Goal: Task Accomplishment & Management: Use online tool/utility

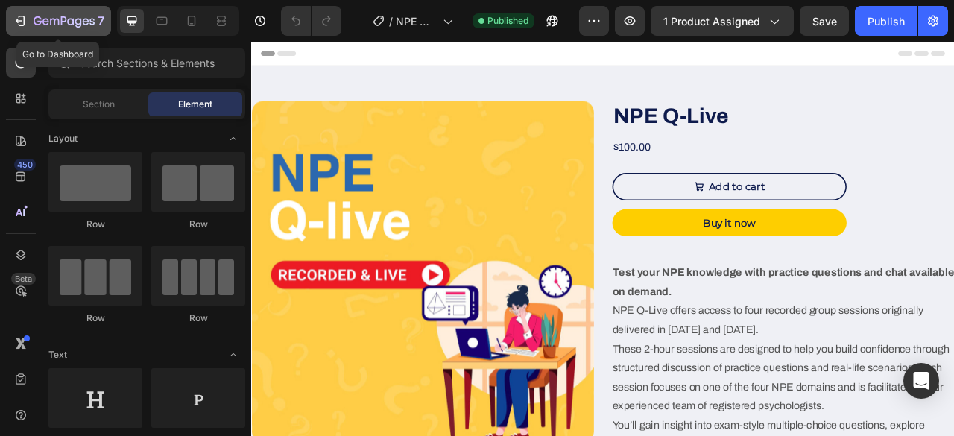
click at [19, 25] on icon "button" at bounding box center [22, 21] width 7 height 10
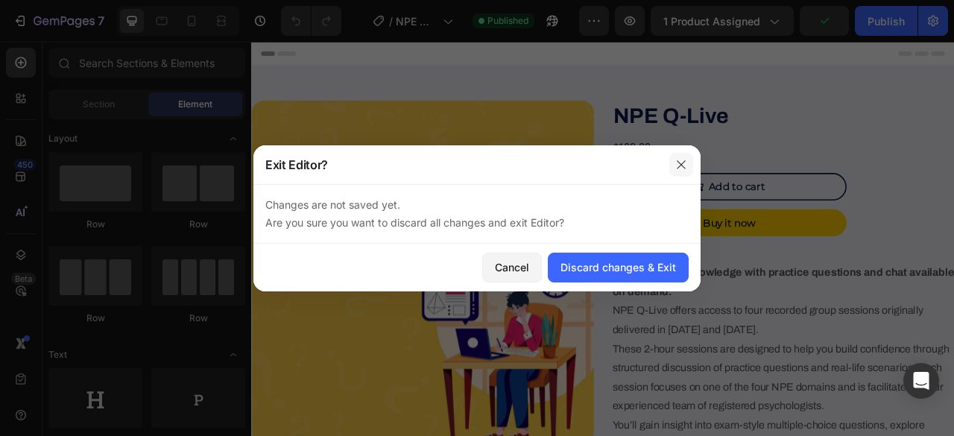
click at [685, 164] on icon "button" at bounding box center [681, 165] width 12 height 12
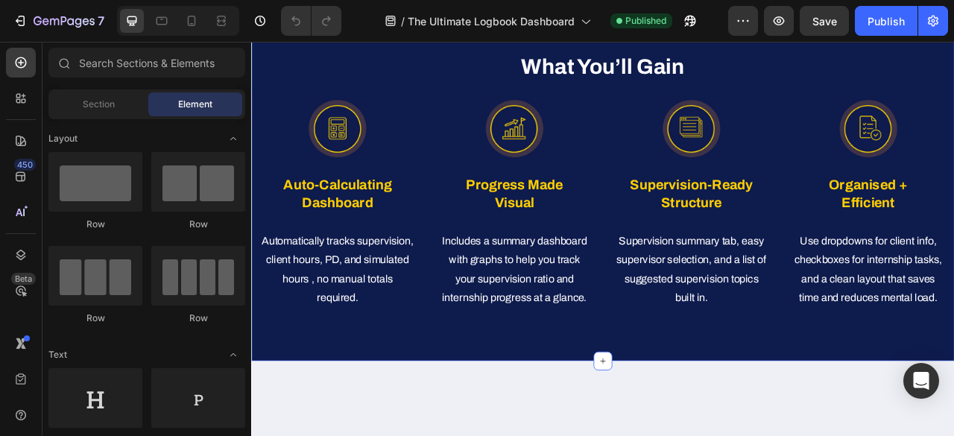
scroll to position [894, 0]
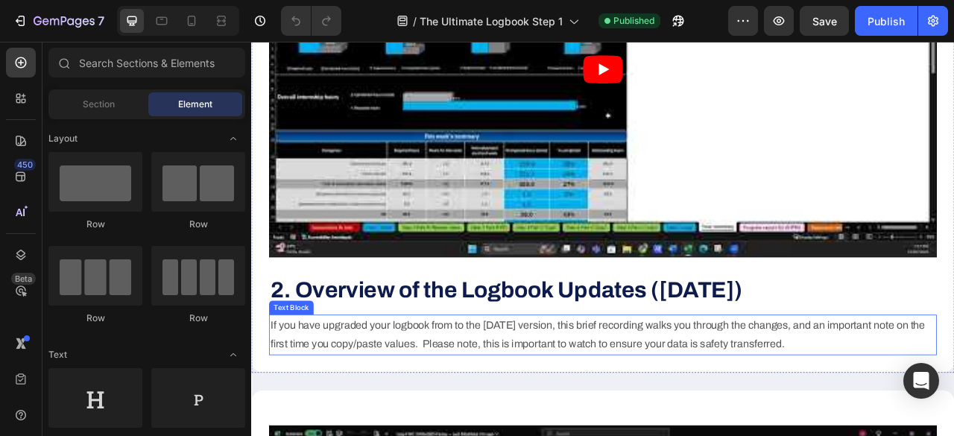
scroll to position [820, 0]
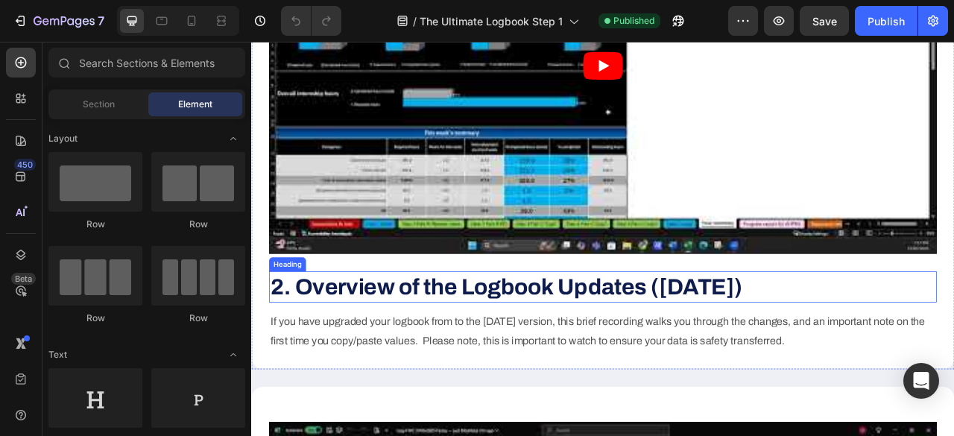
click at [343, 369] on strong "2. Overview of the Logbook Updates (May 2025)" at bounding box center [575, 353] width 601 height 31
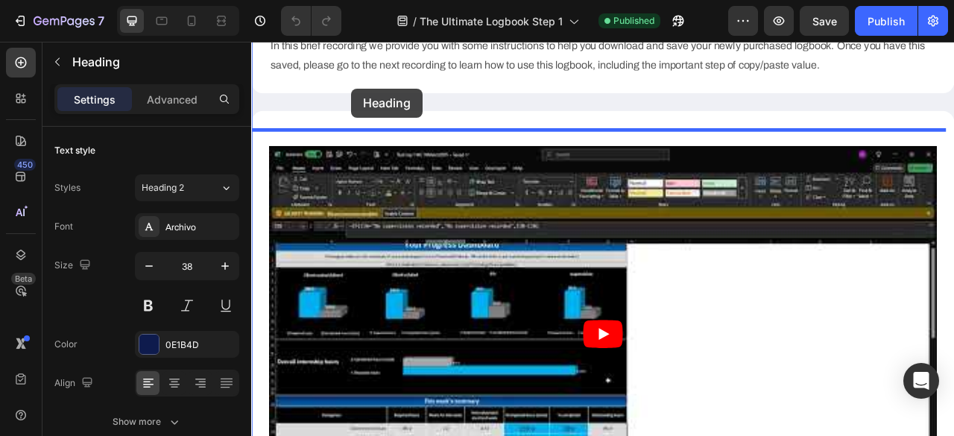
scroll to position [477, 0]
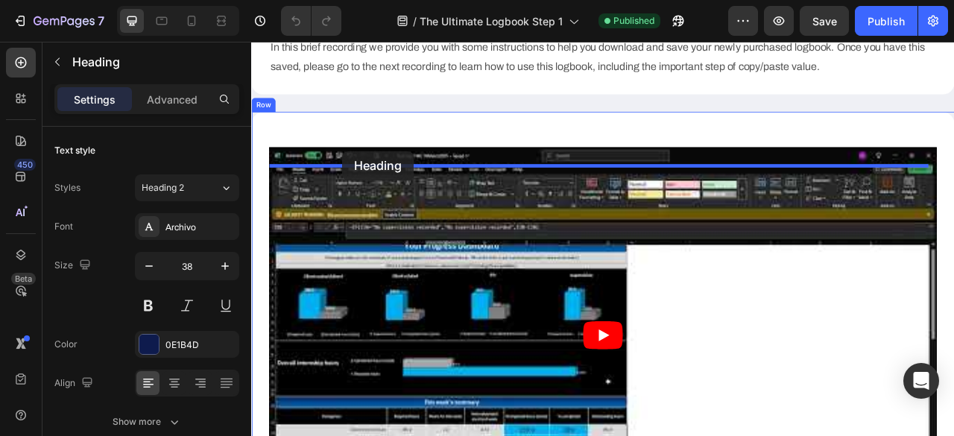
drag, startPoint x: 287, startPoint y: 344, endPoint x: 367, endPoint y: 181, distance: 181.7
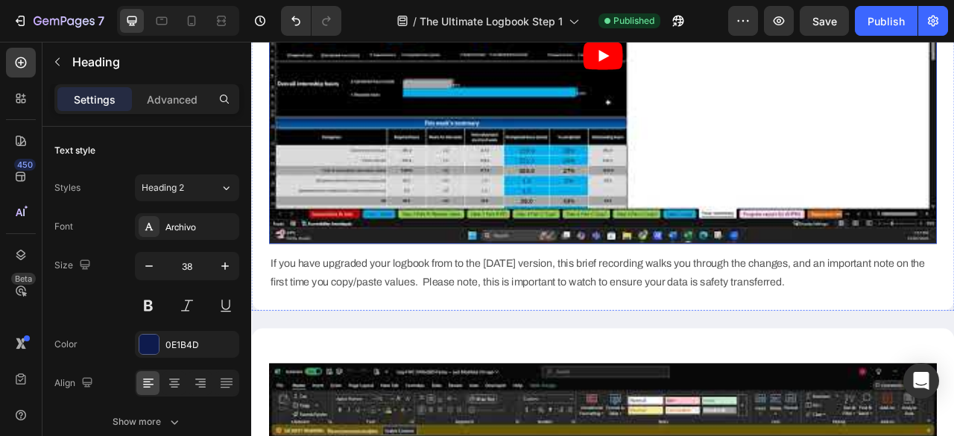
scroll to position [924, 0]
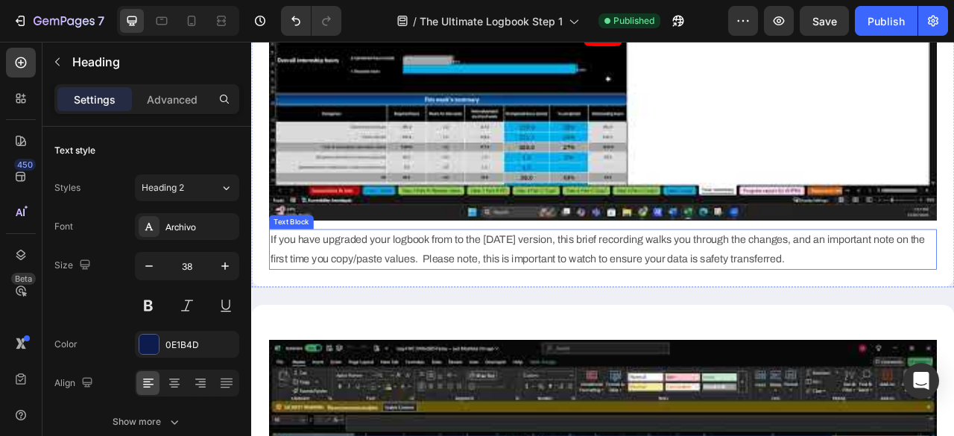
click at [297, 314] on p "If you have upgraded your logbook from to the May 2025 version, this brief reco…" at bounding box center [698, 306] width 847 height 48
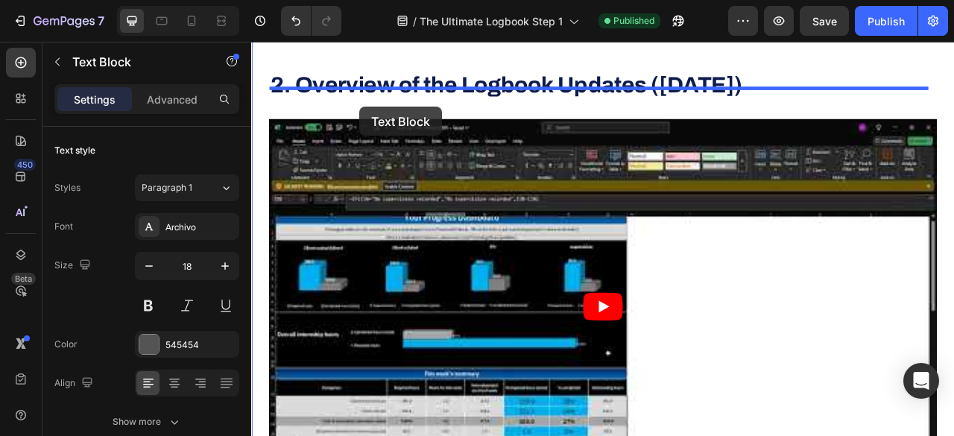
scroll to position [555, 0]
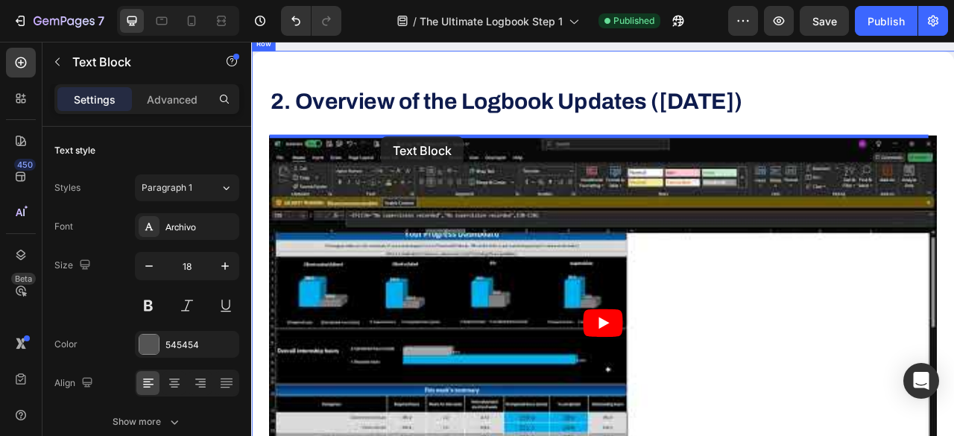
drag, startPoint x: 287, startPoint y: 285, endPoint x: 416, endPoint y: 162, distance: 178.7
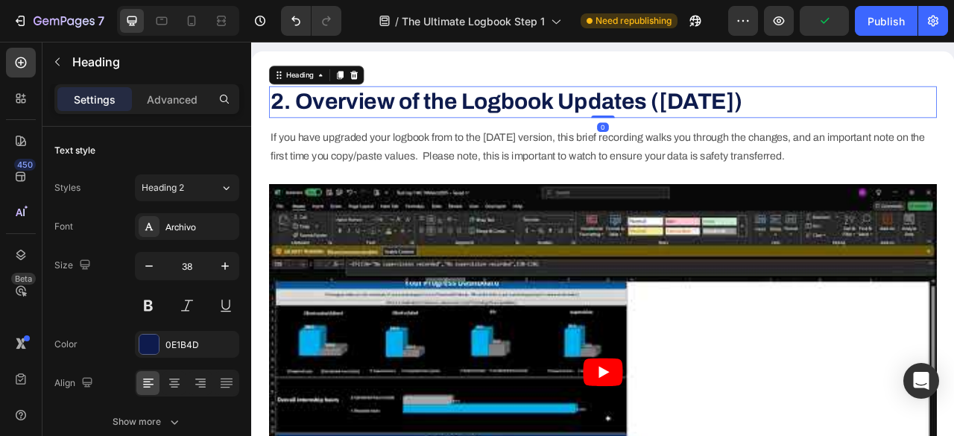
click at [953, 138] on h2 "2. Overview of the Logbook Updates (May 2025)" at bounding box center [699, 118] width 850 height 40
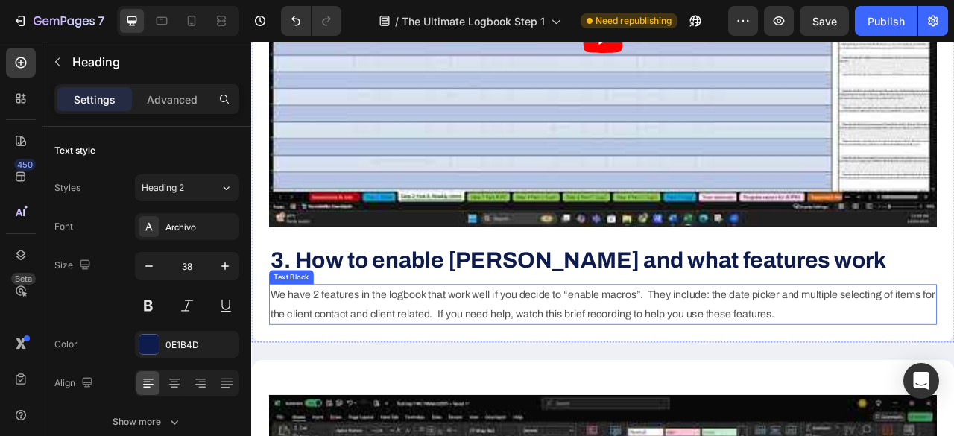
scroll to position [1524, 0]
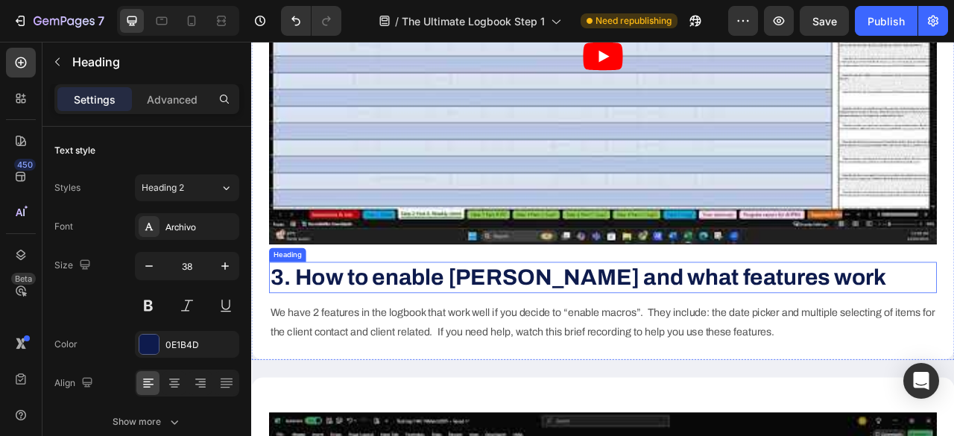
click at [381, 357] on strong "3. How to enable Macros and what features work" at bounding box center [667, 341] width 784 height 31
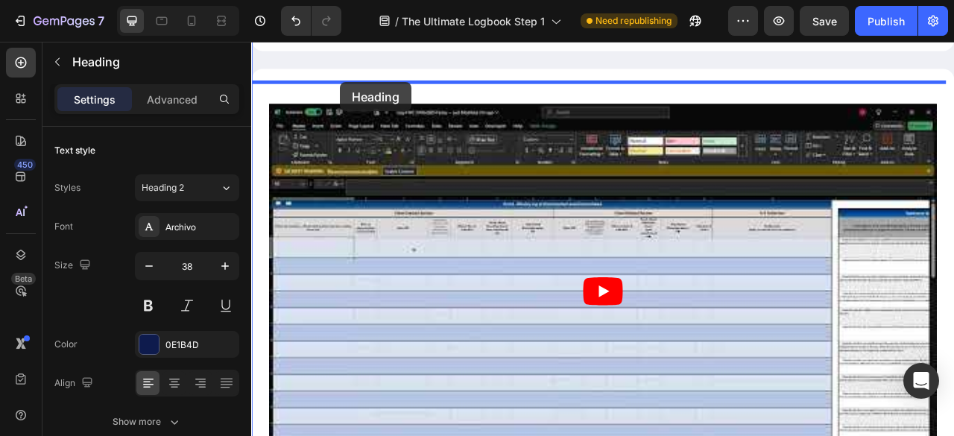
scroll to position [1222, 0]
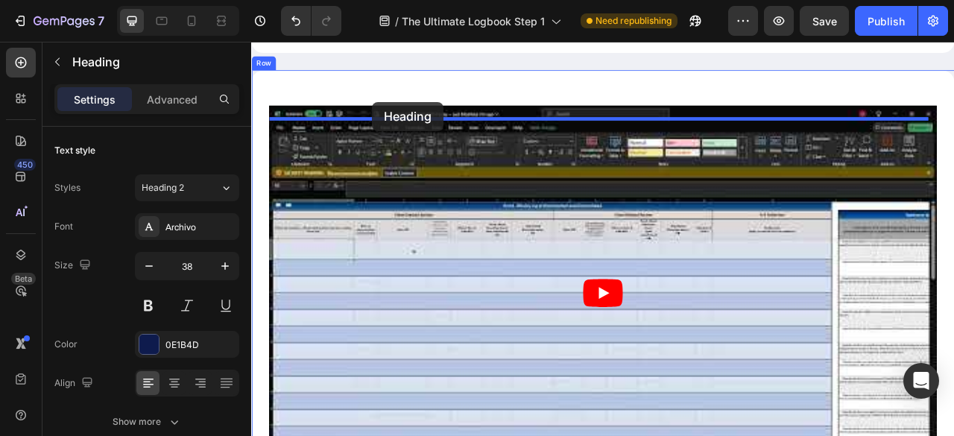
drag, startPoint x: 282, startPoint y: 322, endPoint x: 405, endPoint y: 119, distance: 237.8
click at [405, 119] on div "Header Custom Code Publish the page to see the content. Custom Code Row Get Sta…" at bounding box center [698, 298] width 894 height 2958
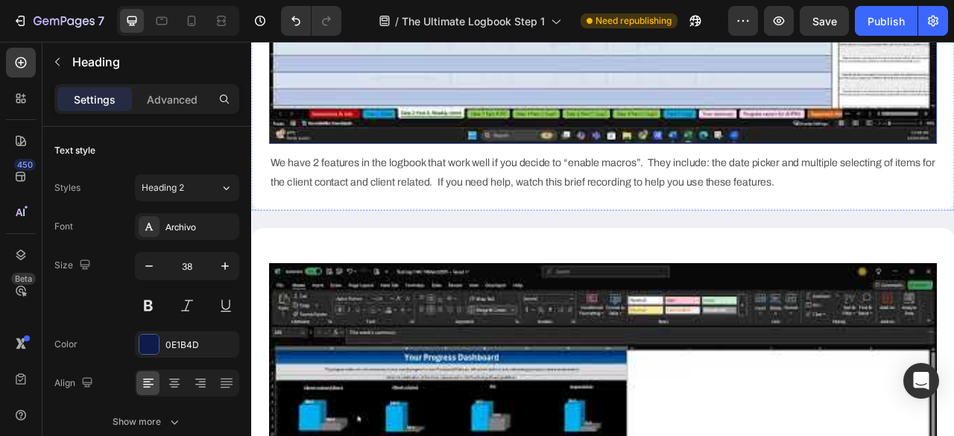
scroll to position [1744, 0]
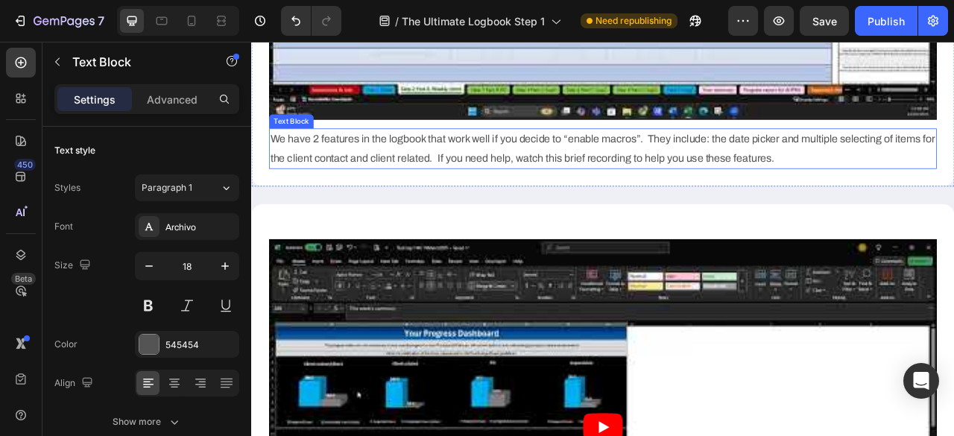
click at [348, 175] on p "We have 2 features in the logbook that work well if you decide to “enable macro…" at bounding box center [698, 178] width 847 height 48
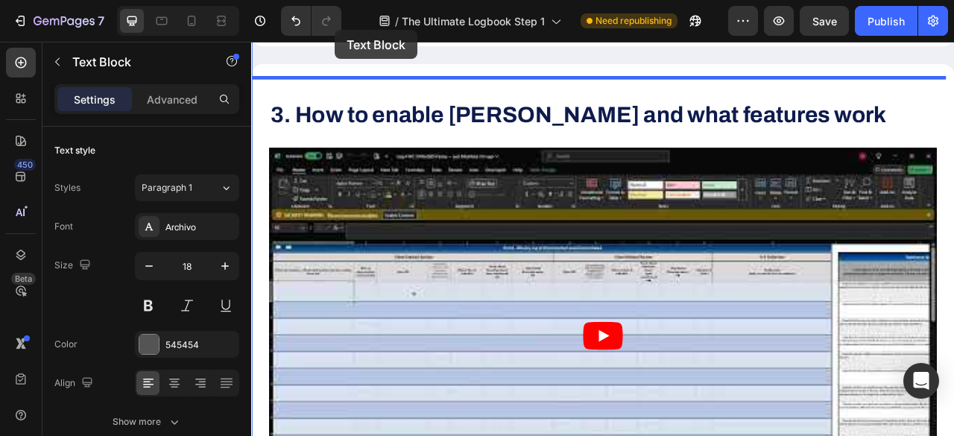
scroll to position [1218, 0]
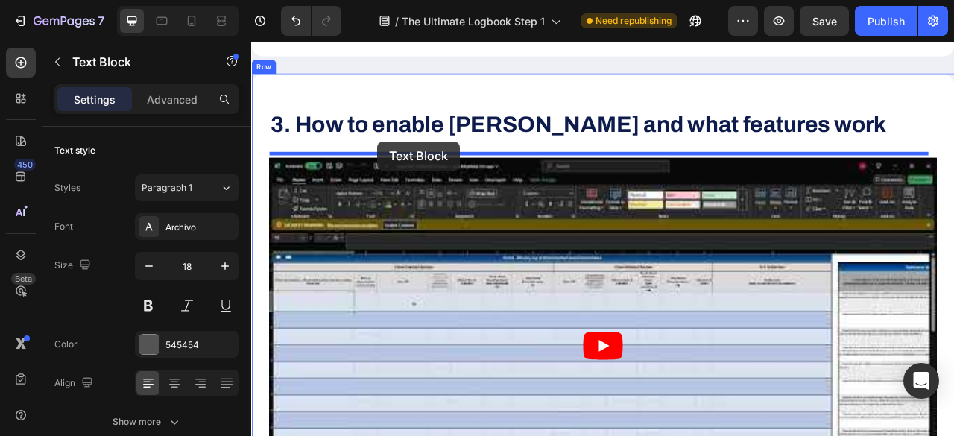
drag, startPoint x: 286, startPoint y: 152, endPoint x: 411, endPoint y: 168, distance: 126.3
click at [411, 168] on div "Header Custom Code Publish the page to see the content. Custom Code Row Get Sta…" at bounding box center [698, 303] width 894 height 2958
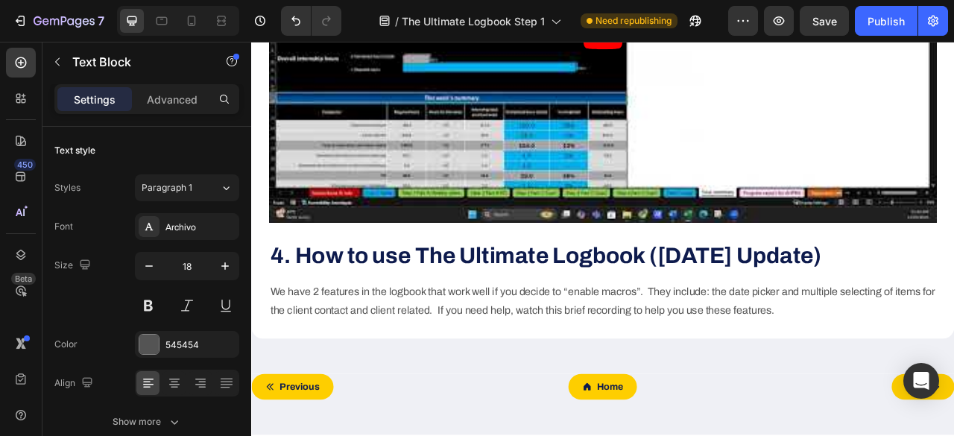
scroll to position [2336, 0]
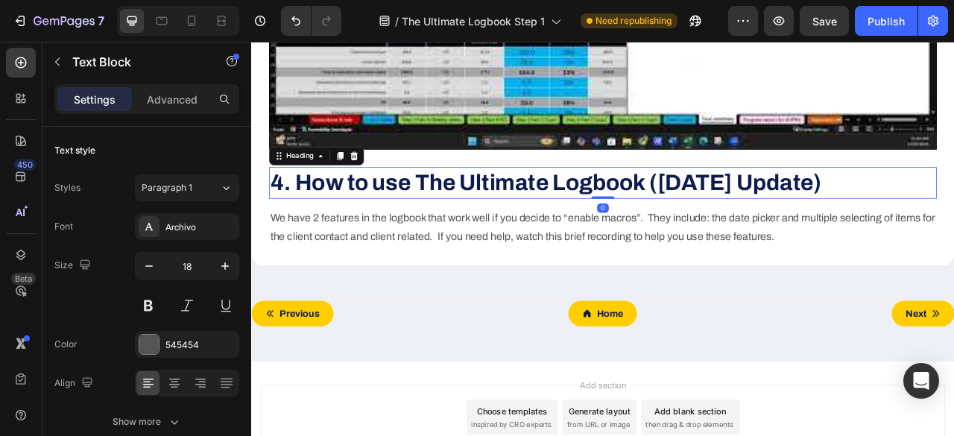
click at [406, 231] on strong "4. How to use The Ultimate Logbook (May 2025 Update)" at bounding box center [625, 221] width 701 height 31
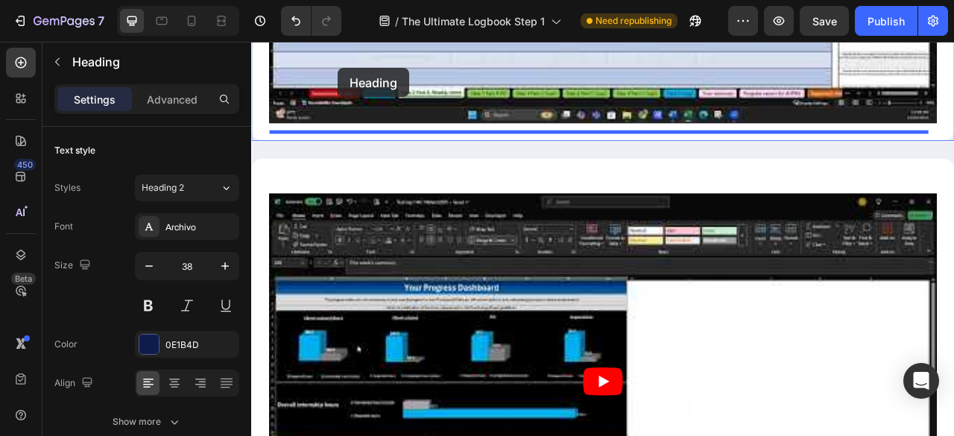
scroll to position [1787, 0]
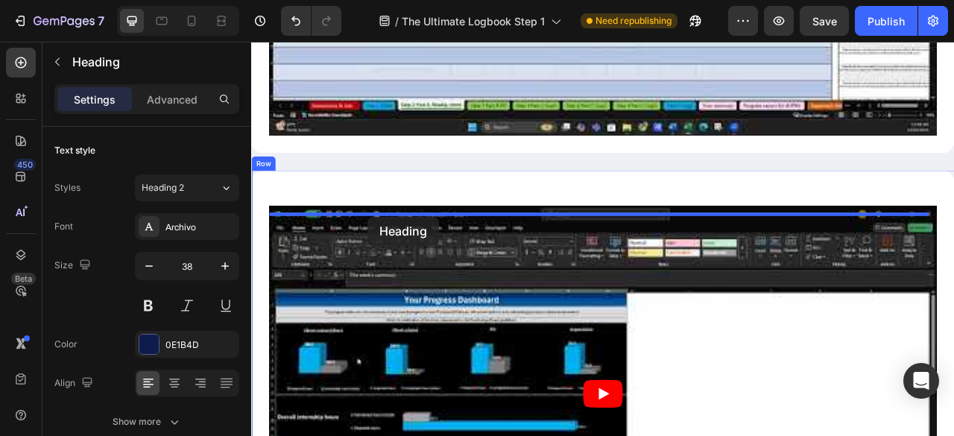
drag, startPoint x: 291, startPoint y: 194, endPoint x: 399, endPoint y: 265, distance: 129.2
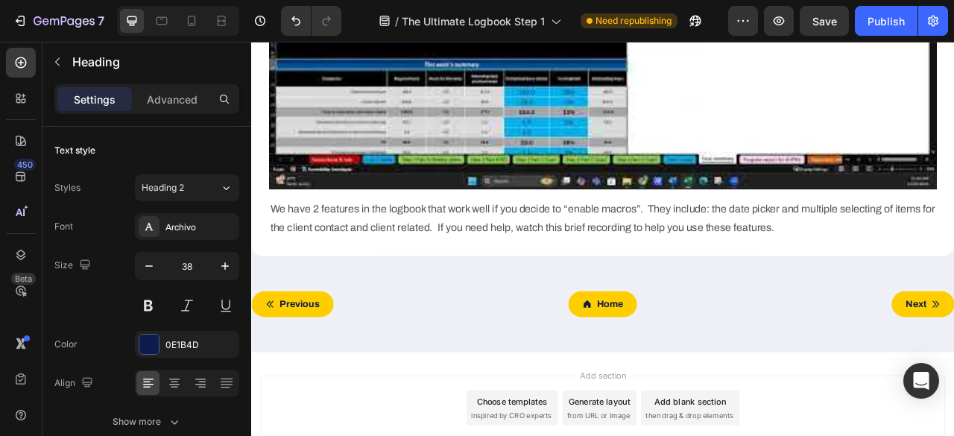
scroll to position [2383, 0]
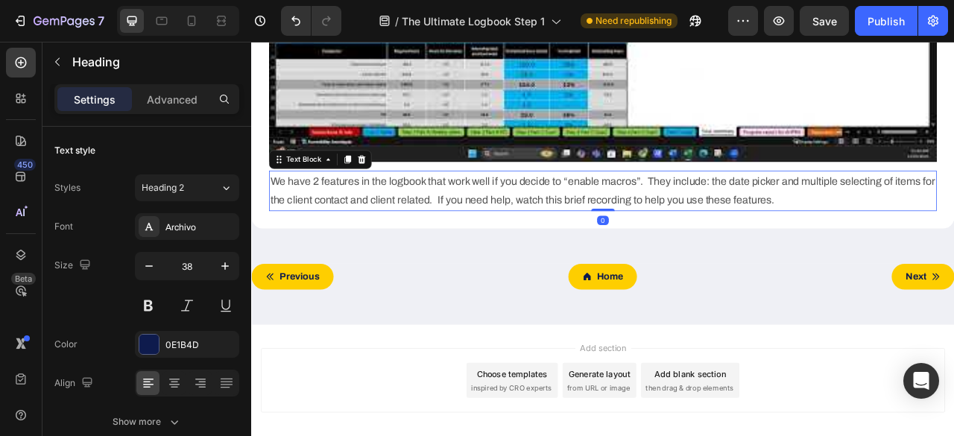
click at [382, 227] on p "We have 2 features in the logbook that work well if you decide to “enable macro…" at bounding box center [698, 231] width 847 height 48
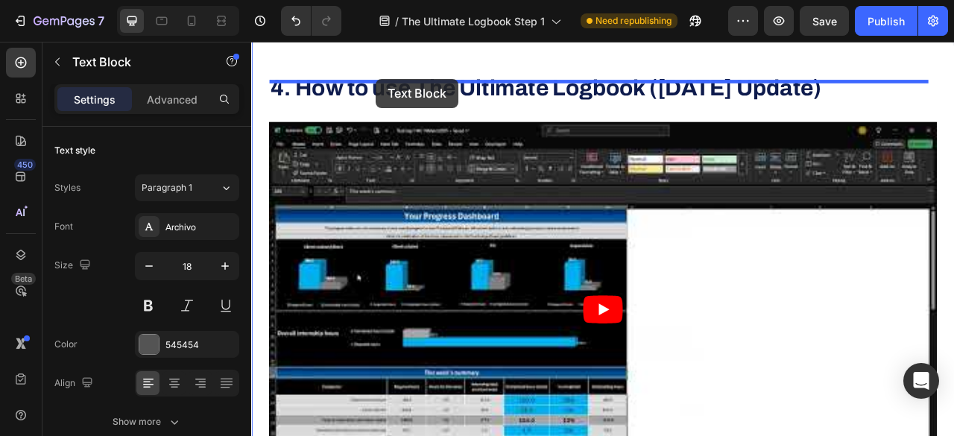
scroll to position [1905, 0]
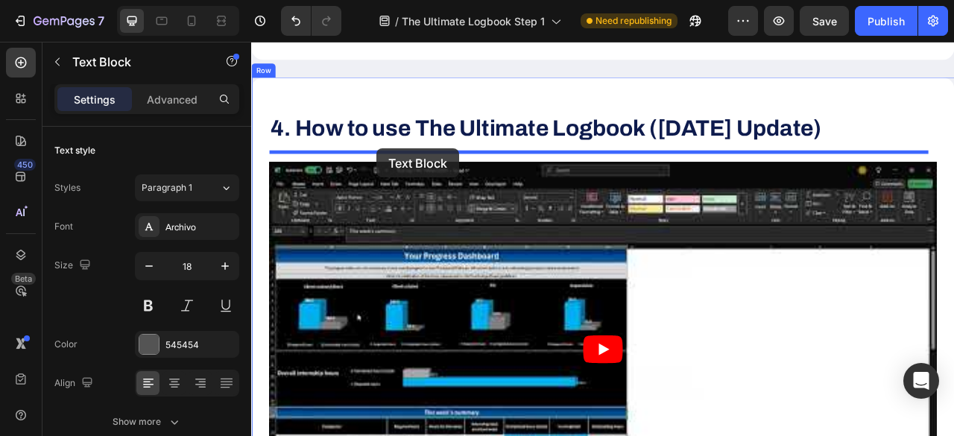
drag, startPoint x: 285, startPoint y: 198, endPoint x: 411, endPoint y: 177, distance: 126.8
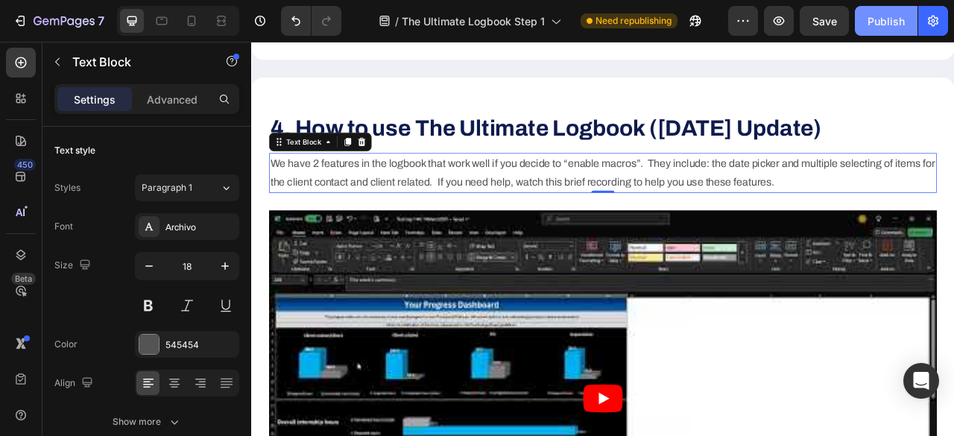
click at [893, 22] on div "Publish" at bounding box center [886, 21] width 37 height 16
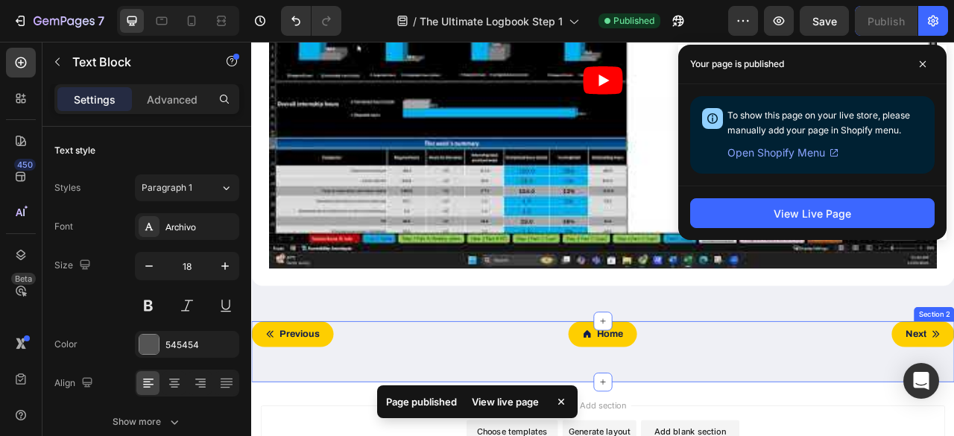
scroll to position [2236, 0]
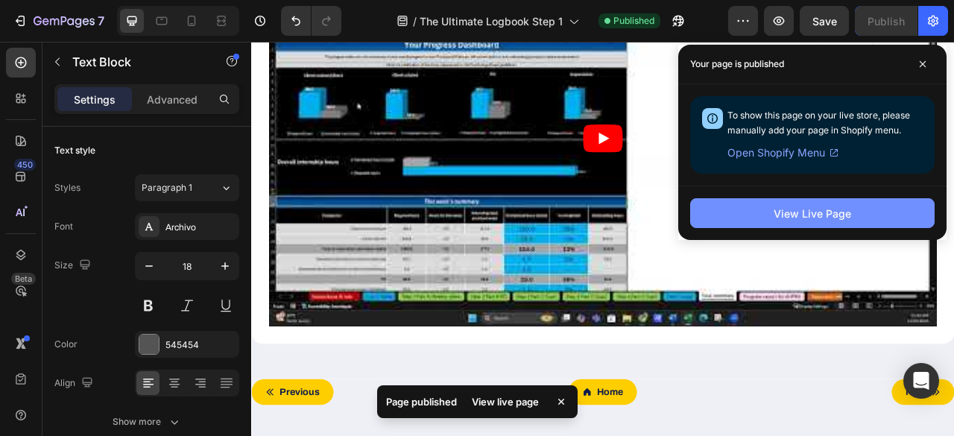
click at [824, 209] on div "View Live Page" at bounding box center [813, 214] width 78 height 16
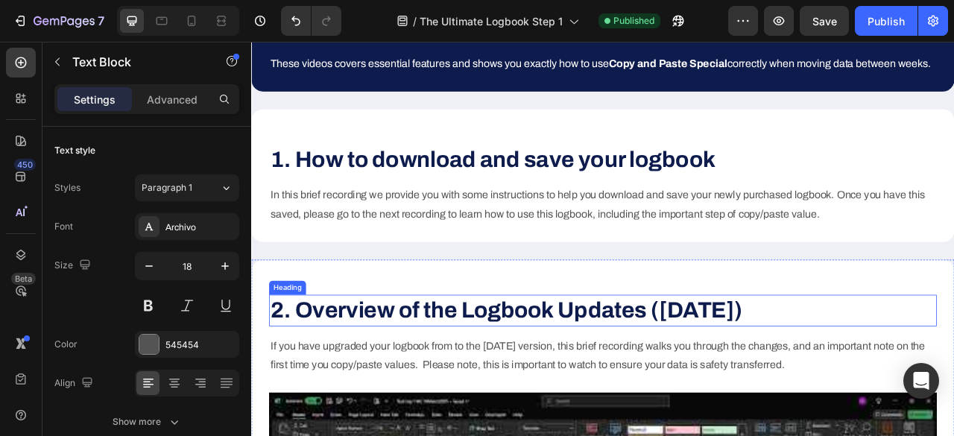
scroll to position [224, 0]
